Goal: Connect with others: Connect with others

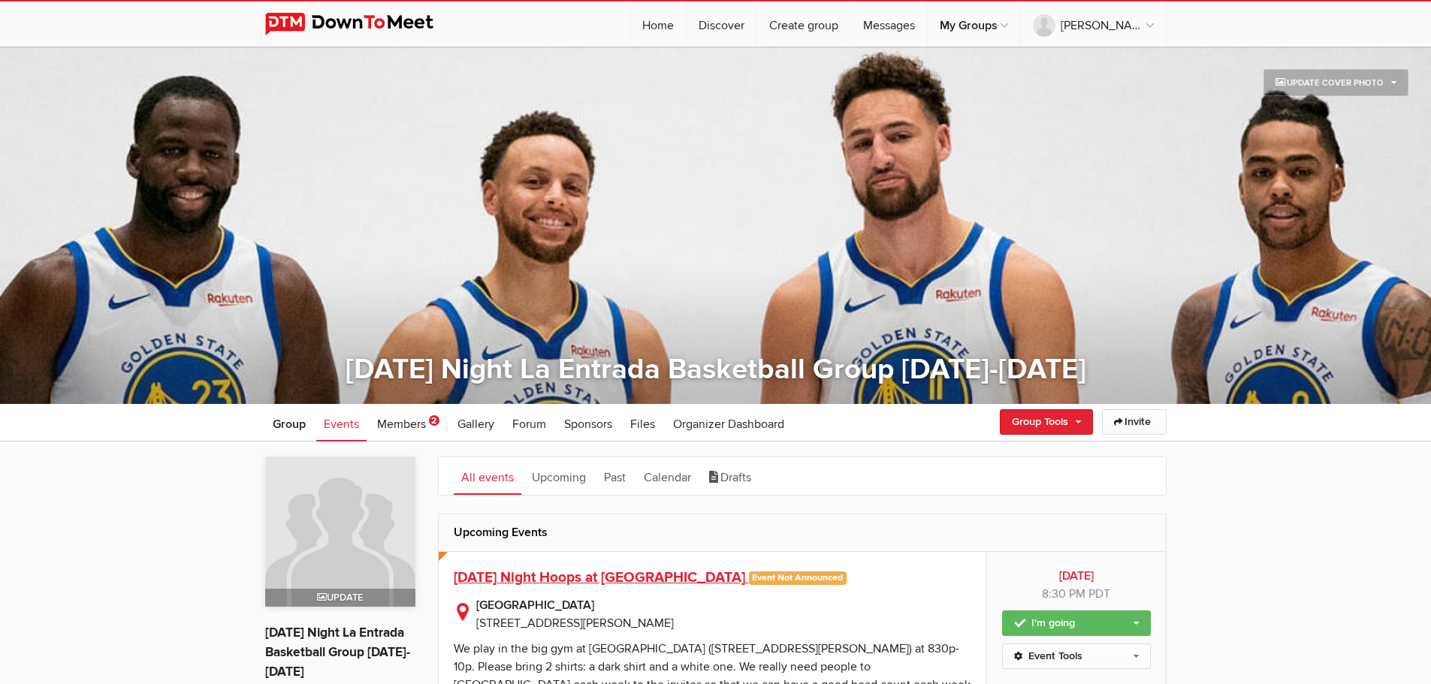
click at [555, 578] on span "Thursday Night Hoops at La Entrada" at bounding box center [599, 578] width 291 height 18
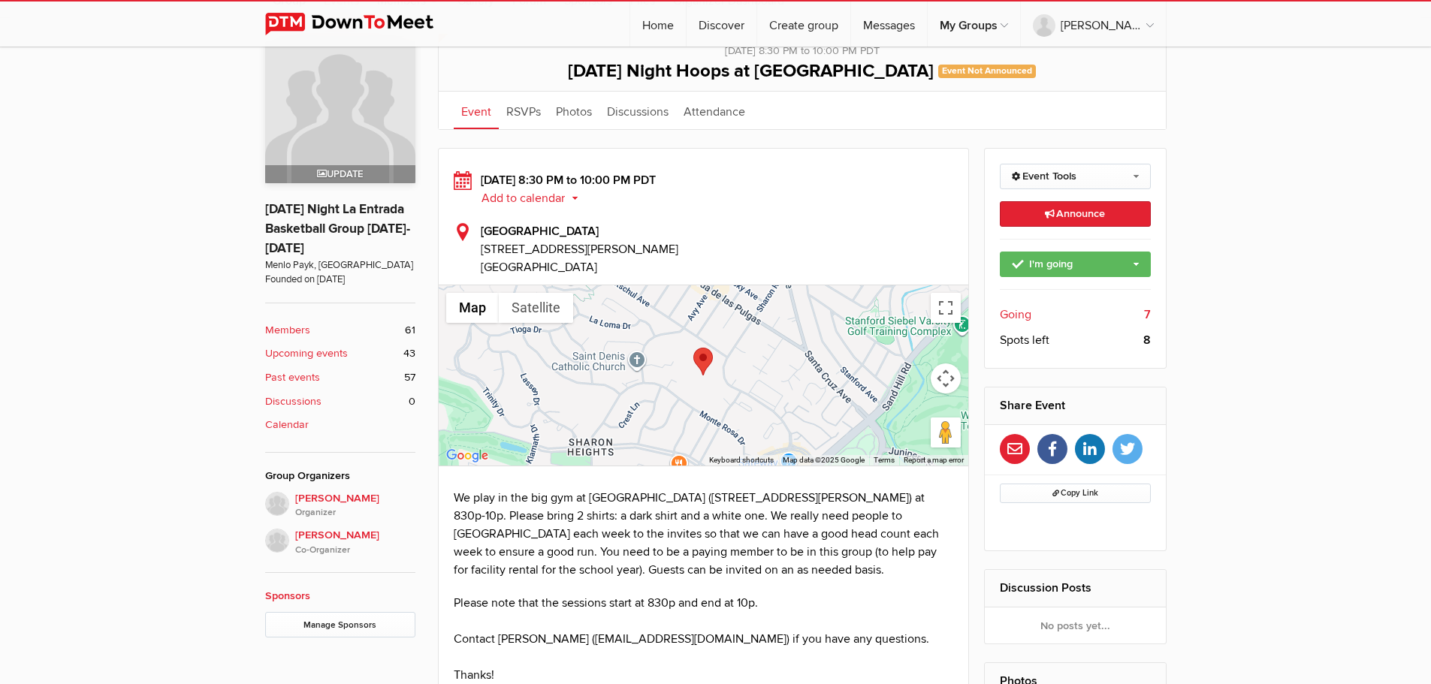
scroll to position [425, 0]
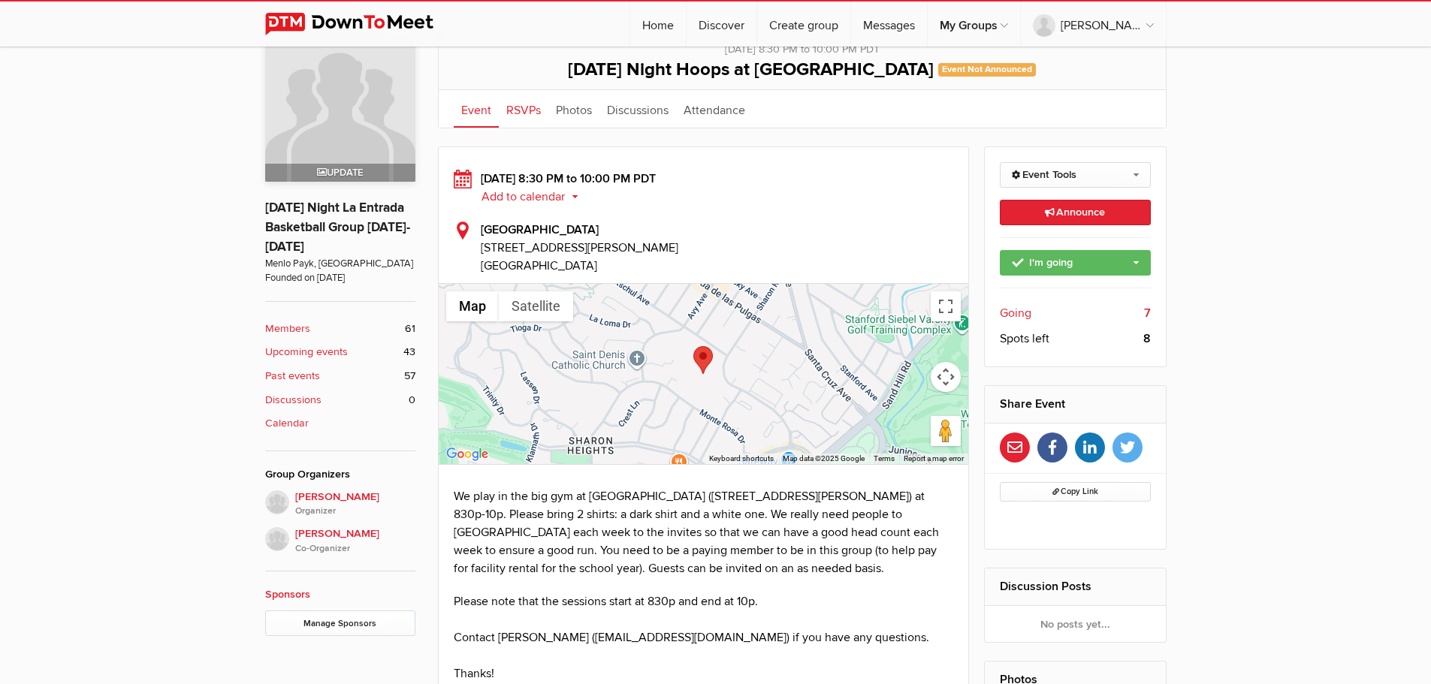
click at [524, 110] on link "RSVPs" at bounding box center [524, 109] width 50 height 38
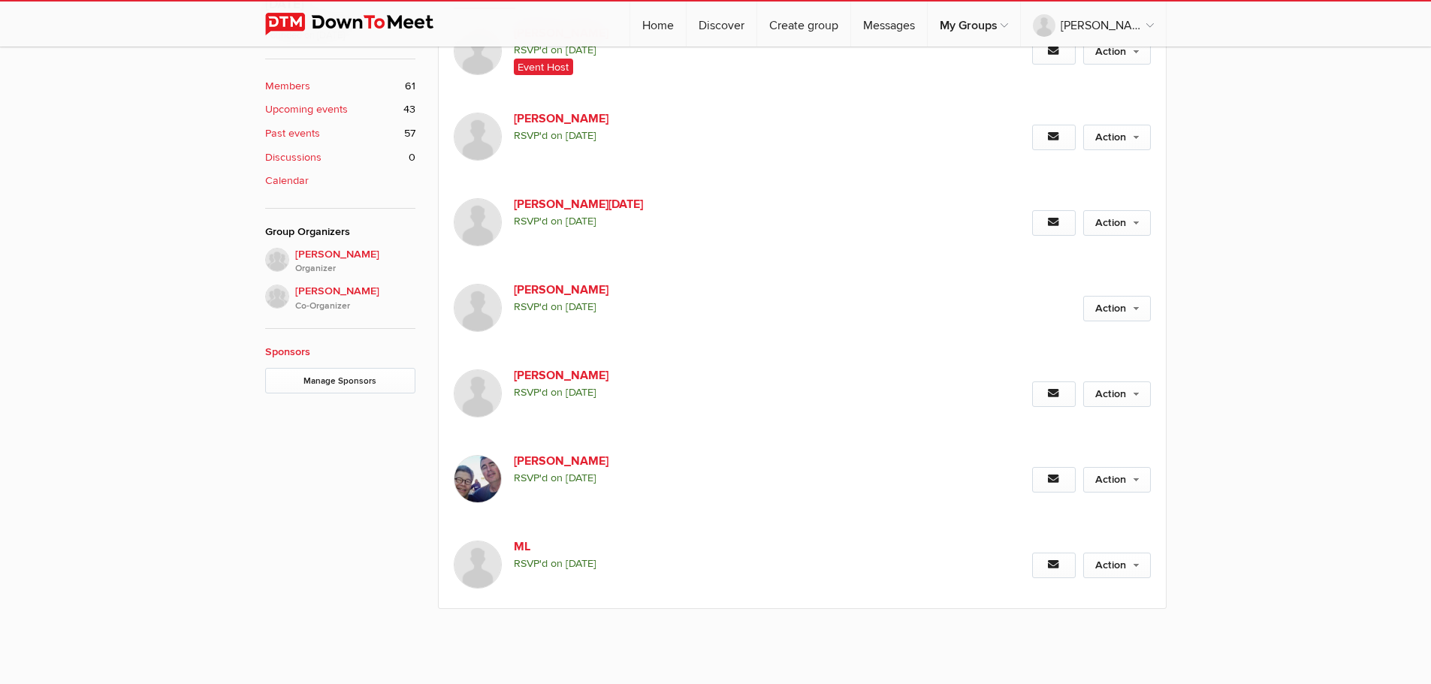
scroll to position [667, 0]
click at [523, 551] on link "ML" at bounding box center [642, 548] width 257 height 18
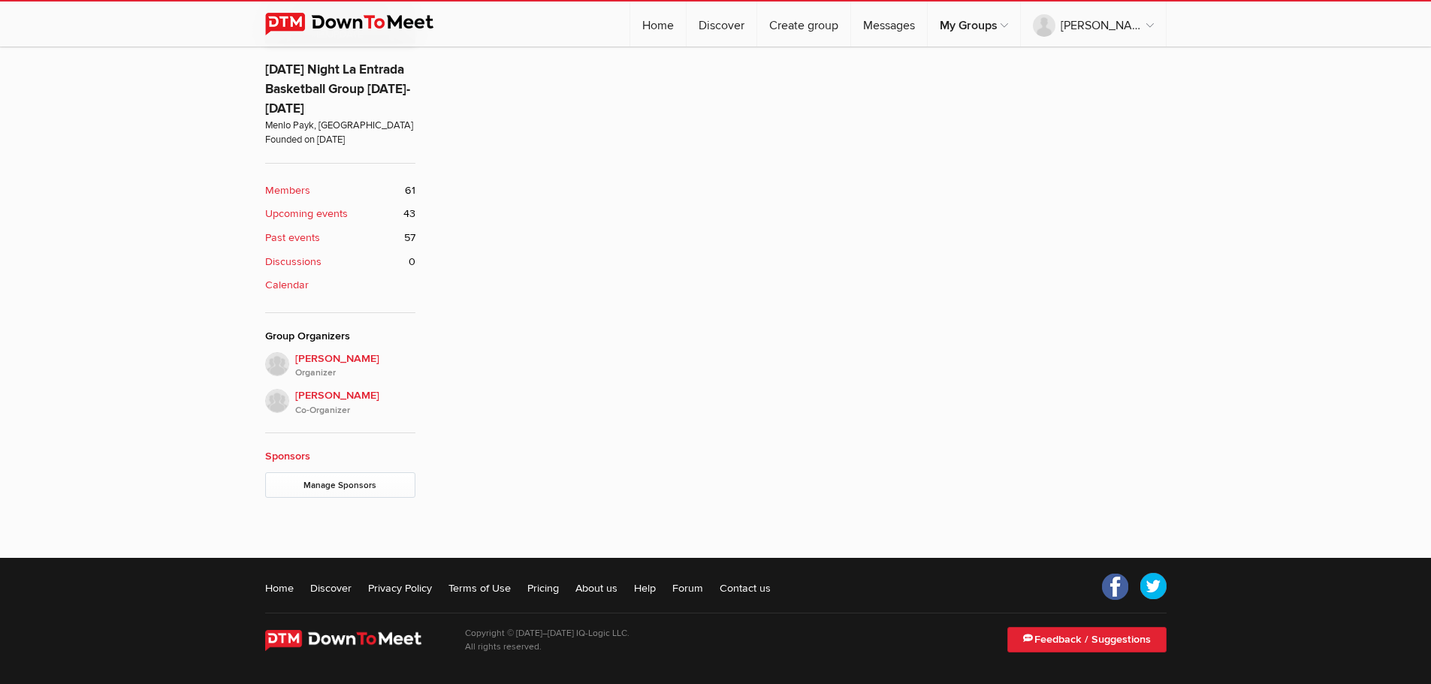
scroll to position [404, 0]
